Goal: Find specific page/section: Find specific page/section

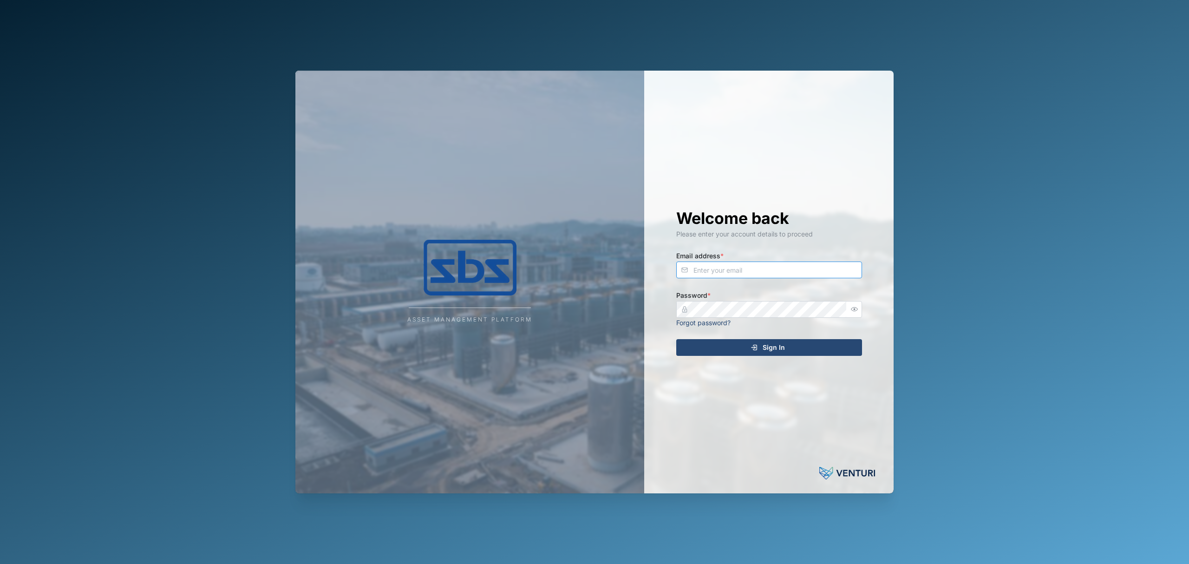
click at [784, 267] on input "Email address *" at bounding box center [769, 269] width 186 height 17
type input "[EMAIL_ADDRESS][PERSON_NAME][DOMAIN_NAME]"
click at [676, 339] on button "Sign In" at bounding box center [769, 347] width 186 height 17
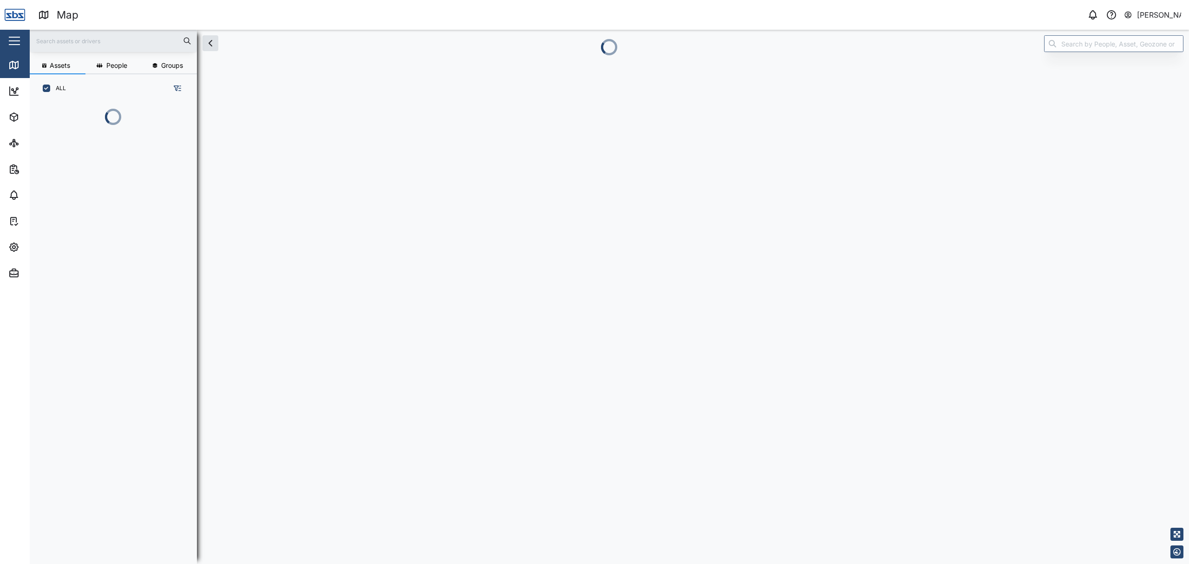
scroll to position [10, 10]
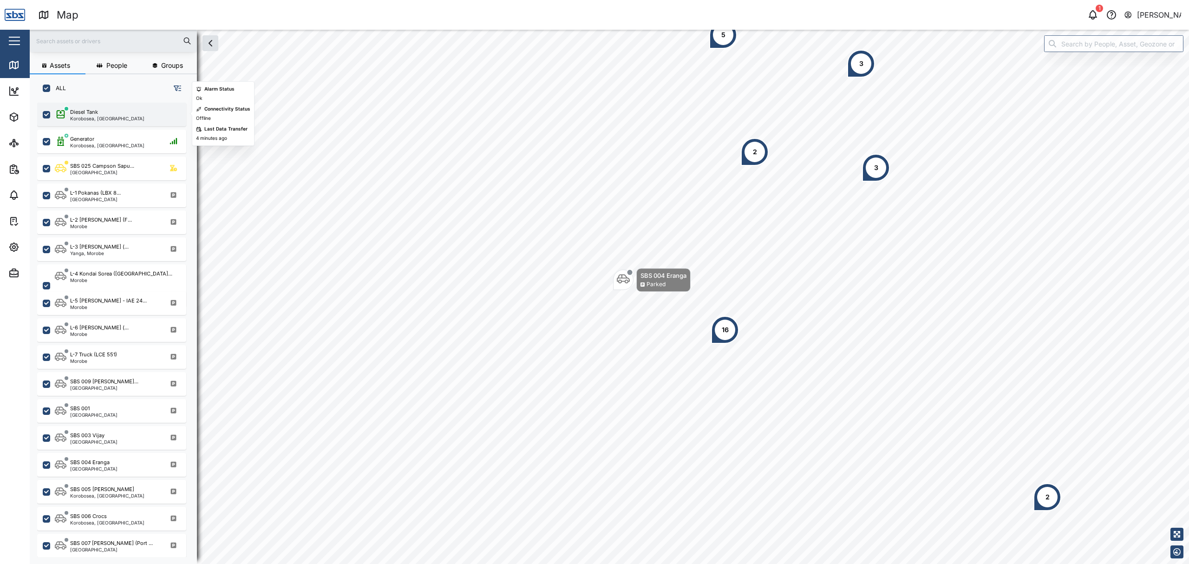
click at [114, 110] on div "Diesel Tank" at bounding box center [107, 112] width 74 height 8
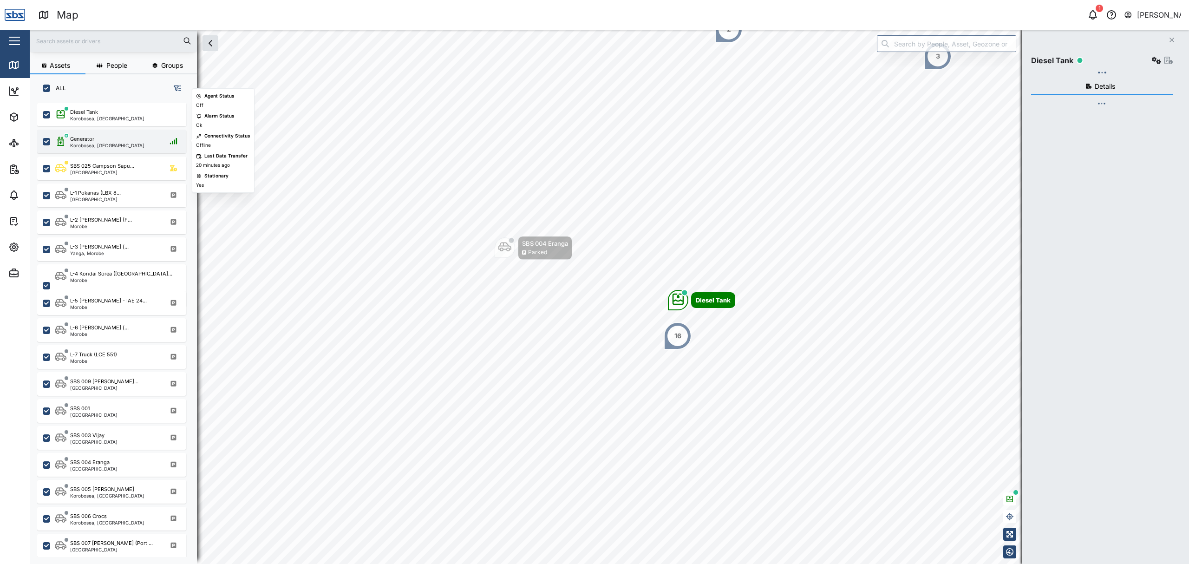
click at [105, 142] on div "Generator" at bounding box center [107, 139] width 74 height 8
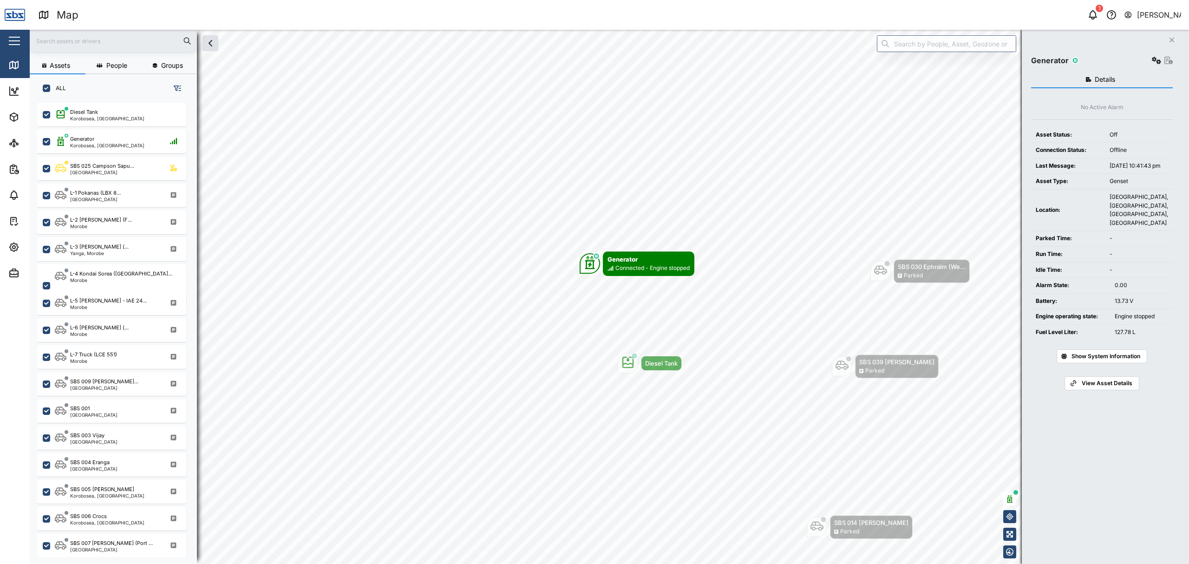
click at [1098, 363] on span "Show System Information" at bounding box center [1105, 356] width 69 height 13
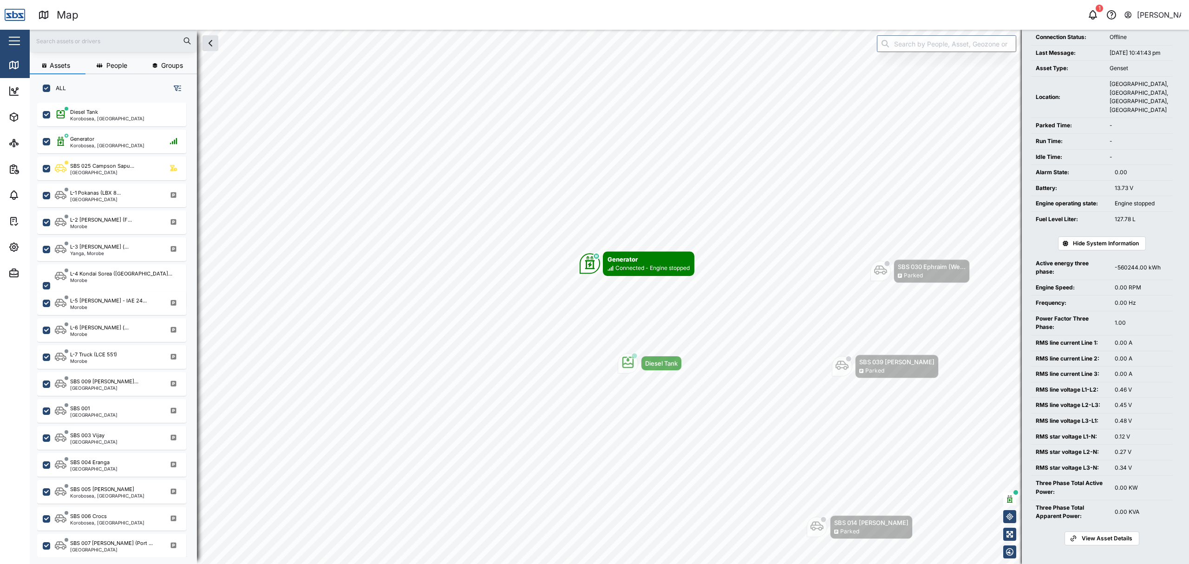
scroll to position [124, 0]
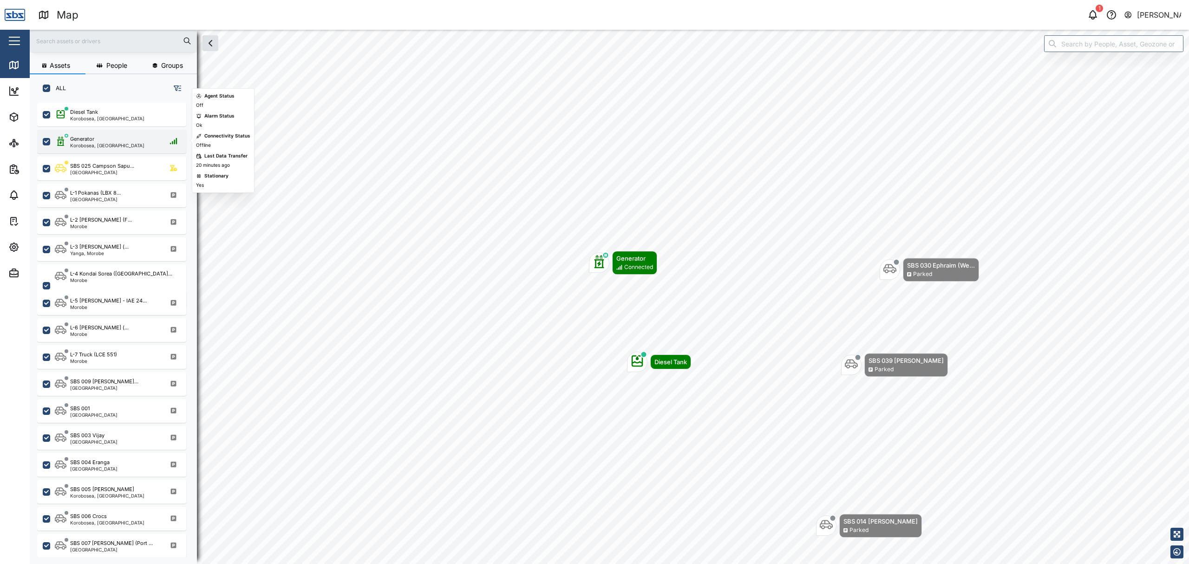
click at [95, 151] on div "Generator Korobosea, [GEOGRAPHIC_DATA]" at bounding box center [111, 142] width 149 height 24
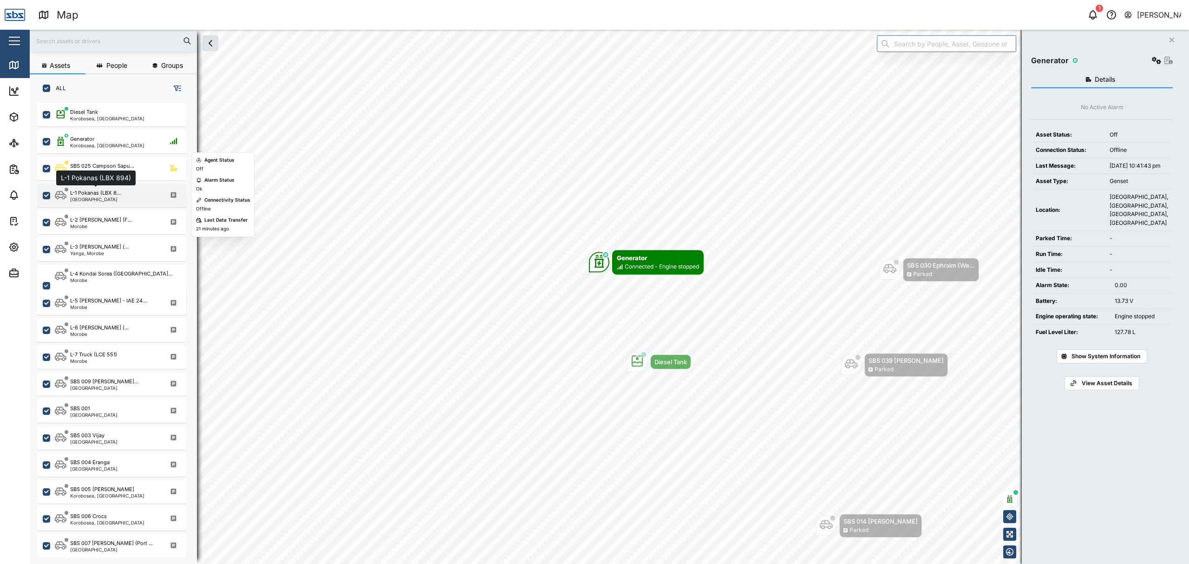
click at [108, 189] on div "L-1 Pokanas (LBX 8..." at bounding box center [95, 193] width 51 height 8
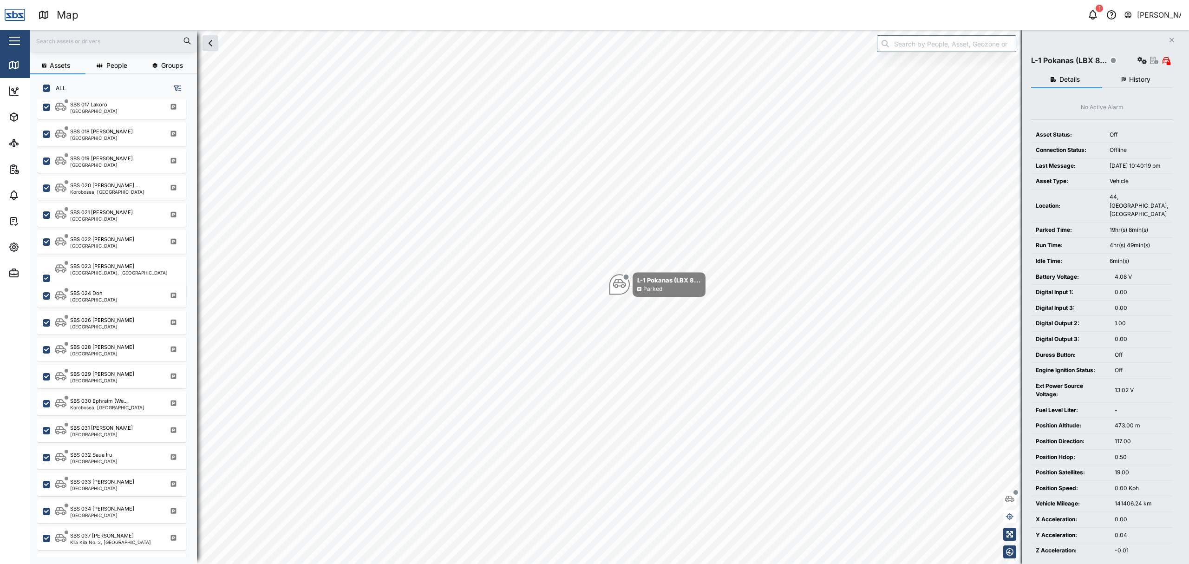
scroll to position [781, 0]
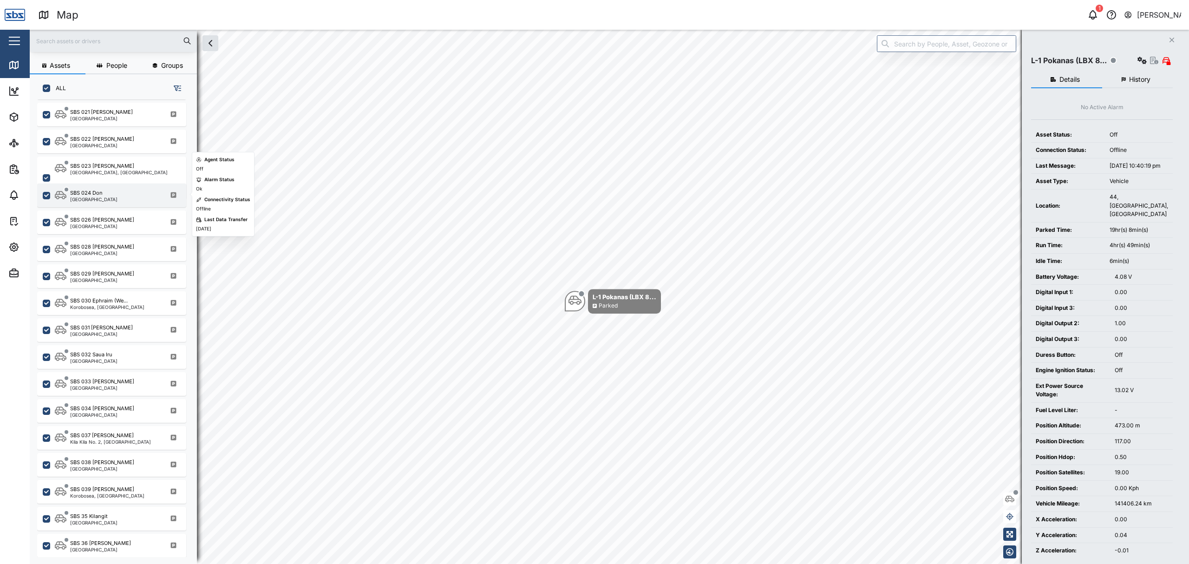
click at [113, 201] on div "SBS 024 Don [GEOGRAPHIC_DATA]" at bounding box center [111, 195] width 149 height 24
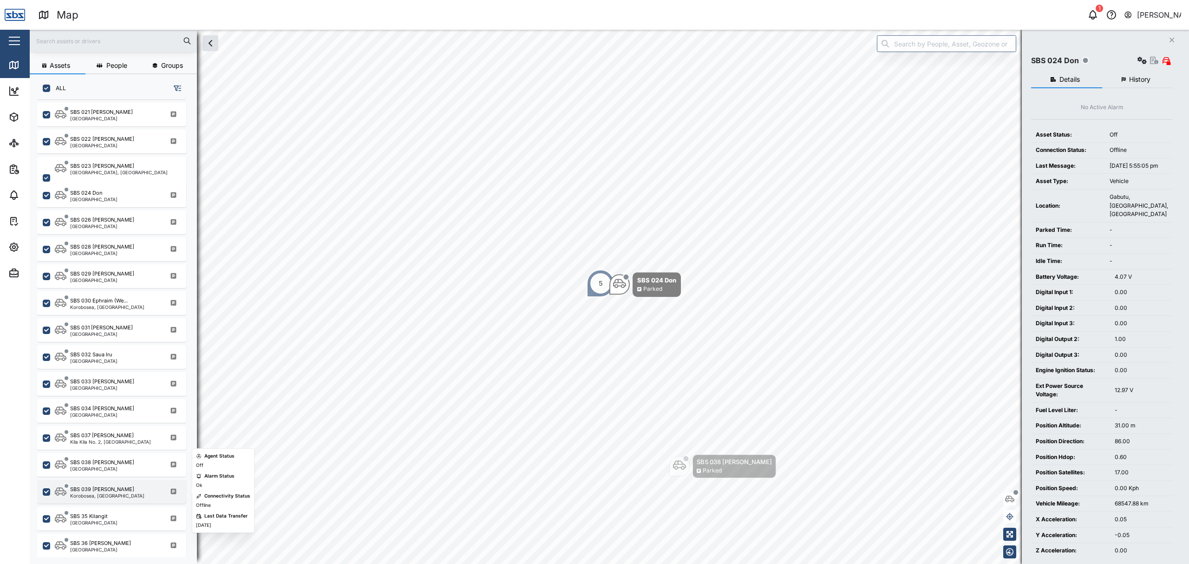
click at [97, 487] on div "SBS 039 [PERSON_NAME]" at bounding box center [102, 489] width 64 height 8
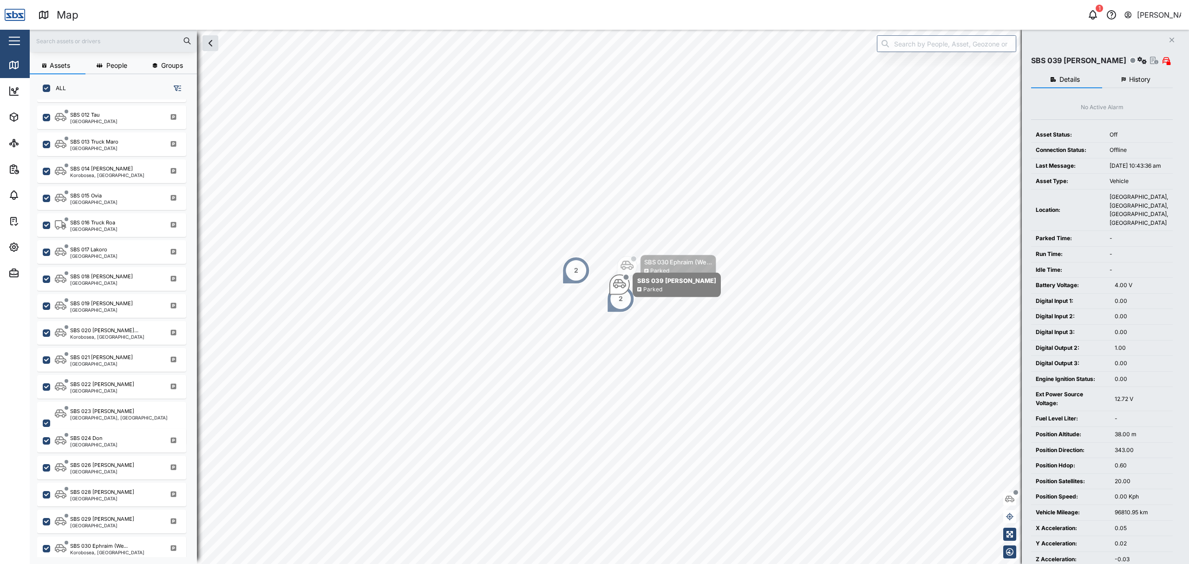
scroll to position [533, 0]
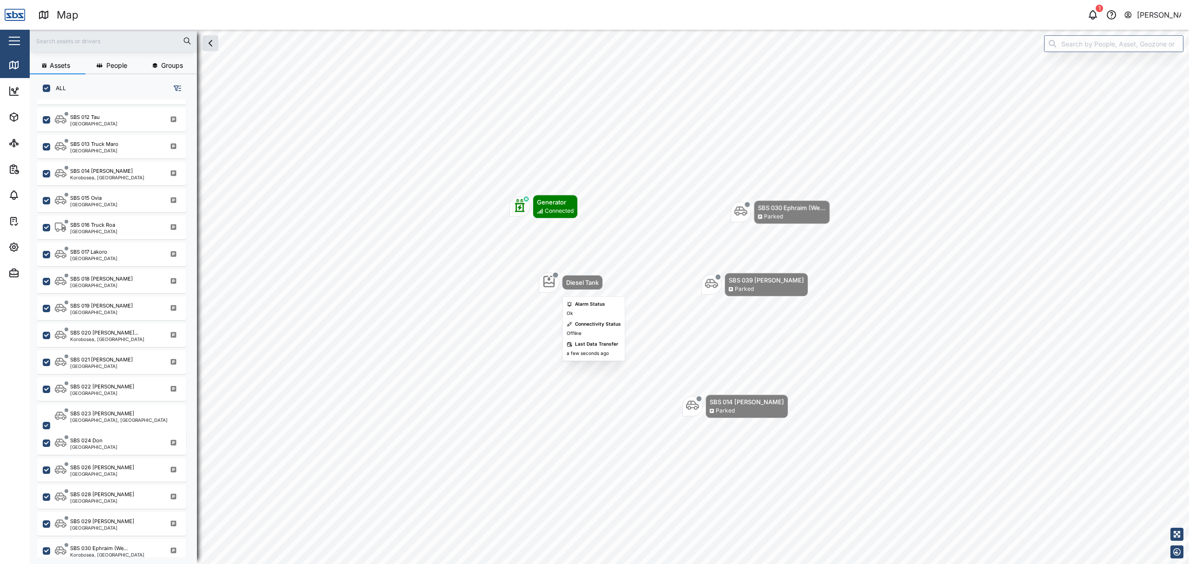
click at [543, 278] on icon "Map marker" at bounding box center [548, 281] width 13 height 13
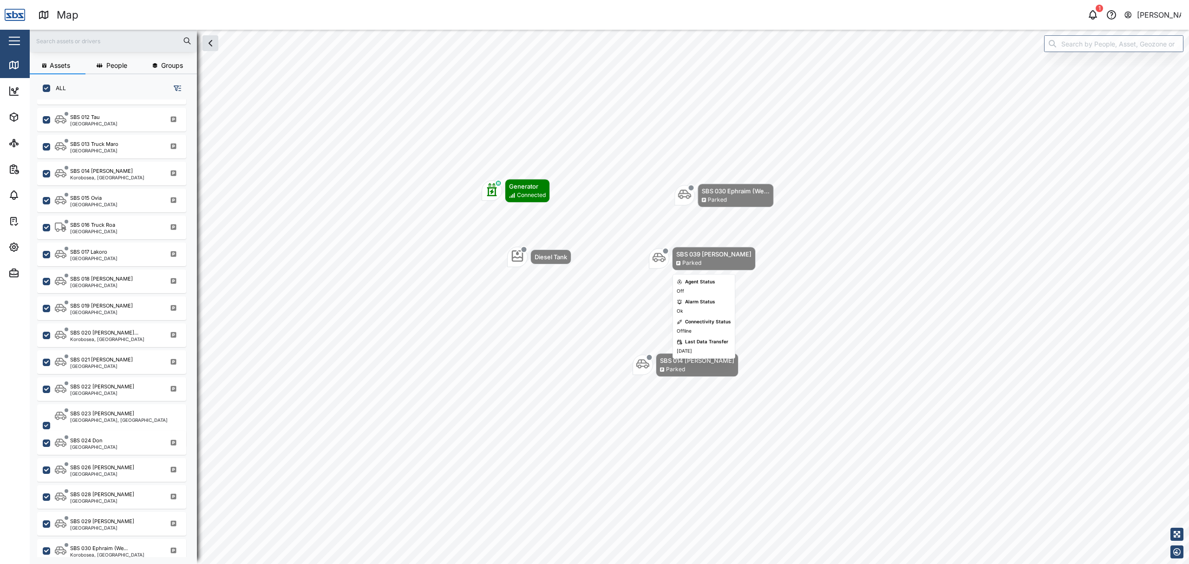
click at [663, 260] on icon "Map marker" at bounding box center [658, 257] width 13 height 9
